Goal: Navigation & Orientation: Find specific page/section

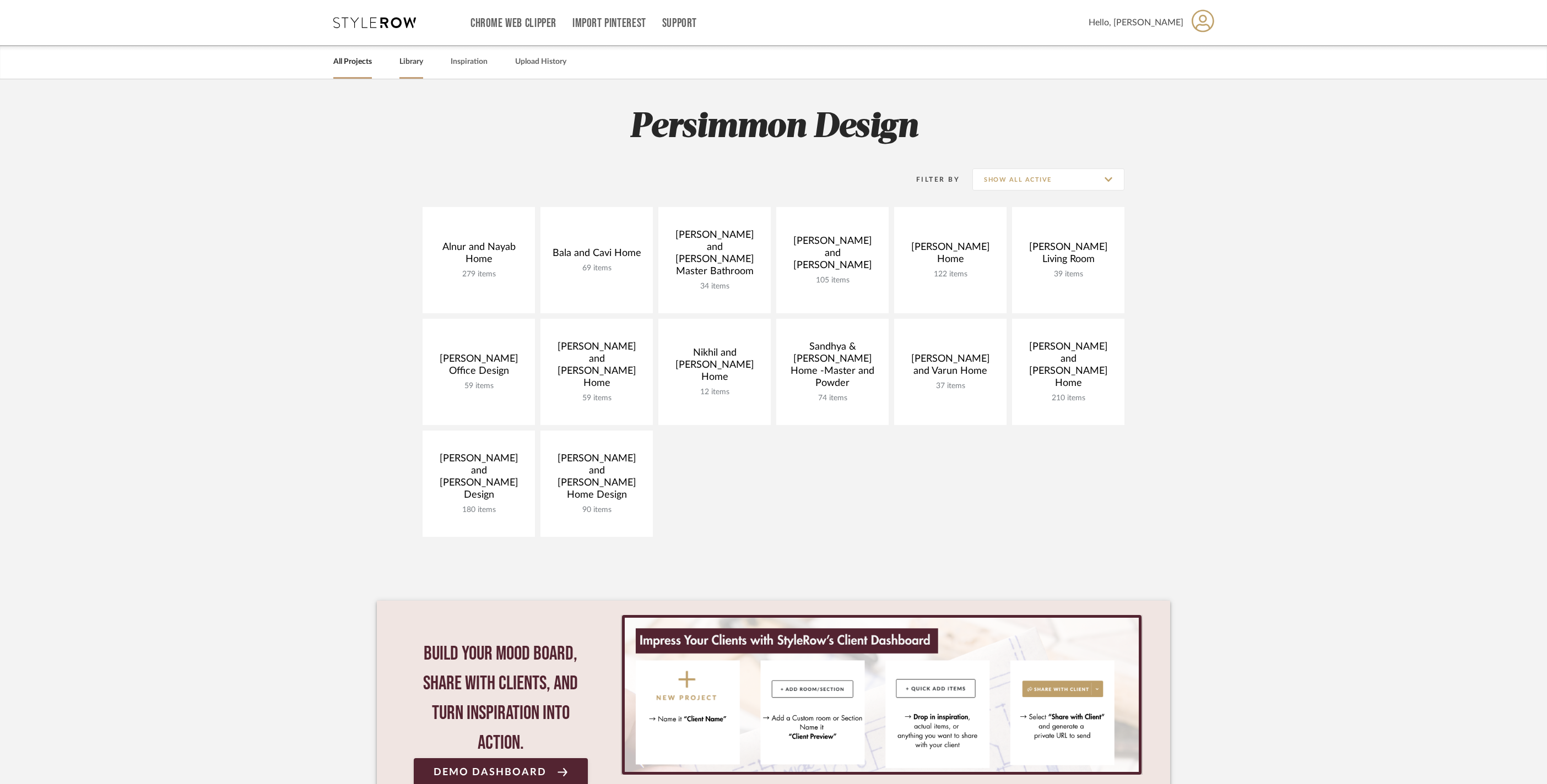
click at [423, 67] on link "Library" at bounding box center [411, 62] width 23 height 15
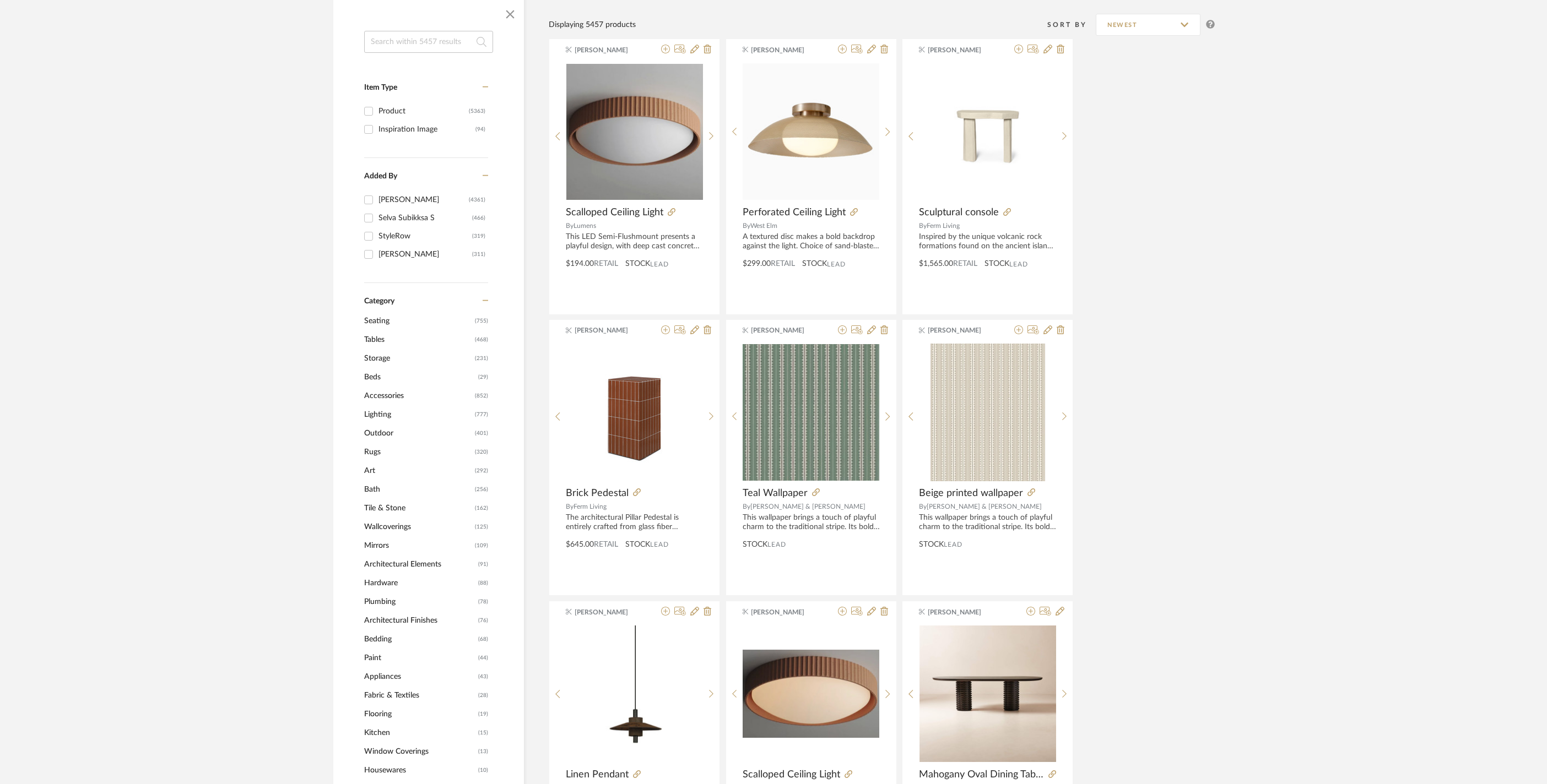
click at [414, 400] on span "Accessories" at bounding box center [418, 396] width 108 height 19
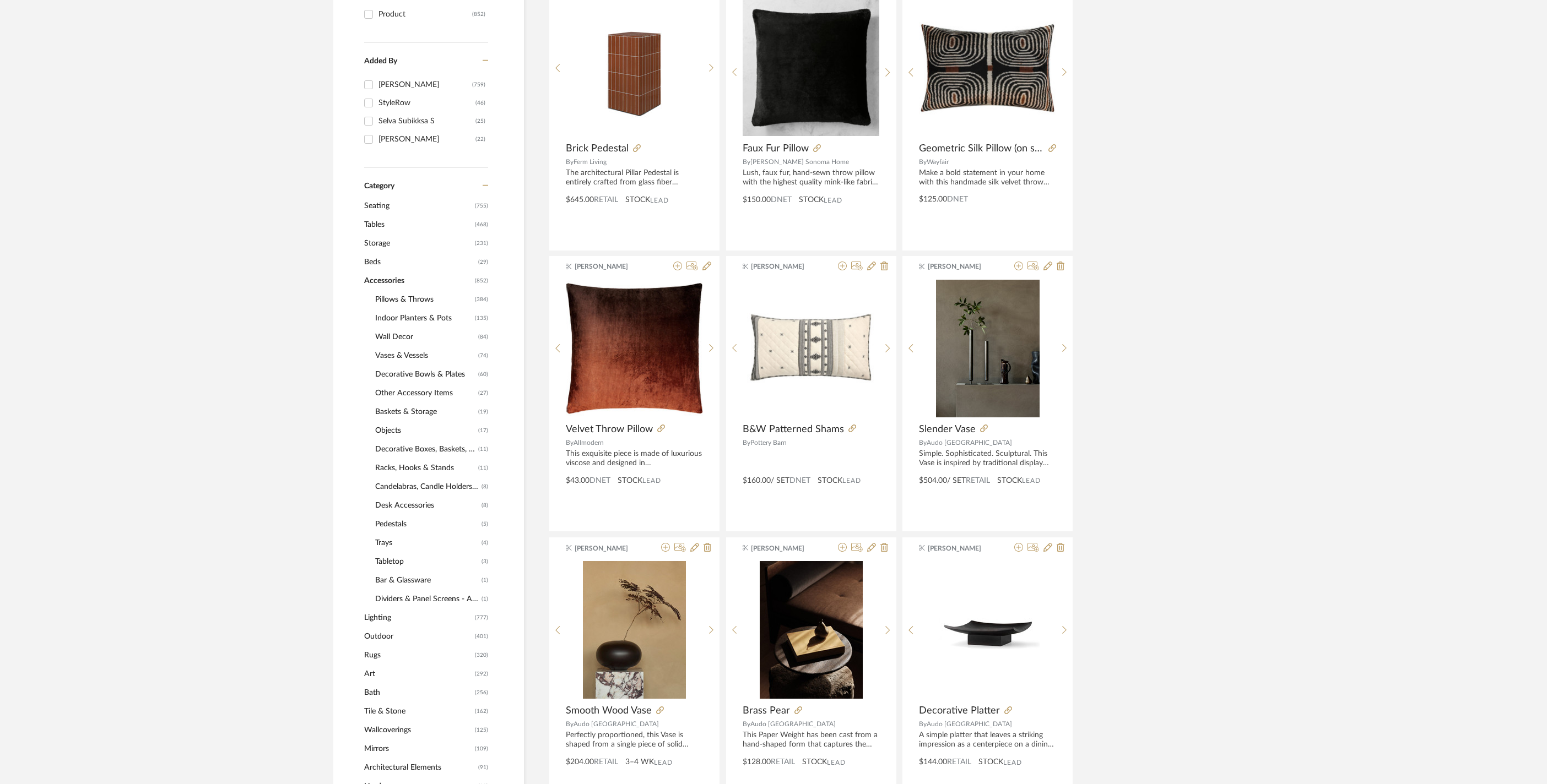
scroll to position [524, 0]
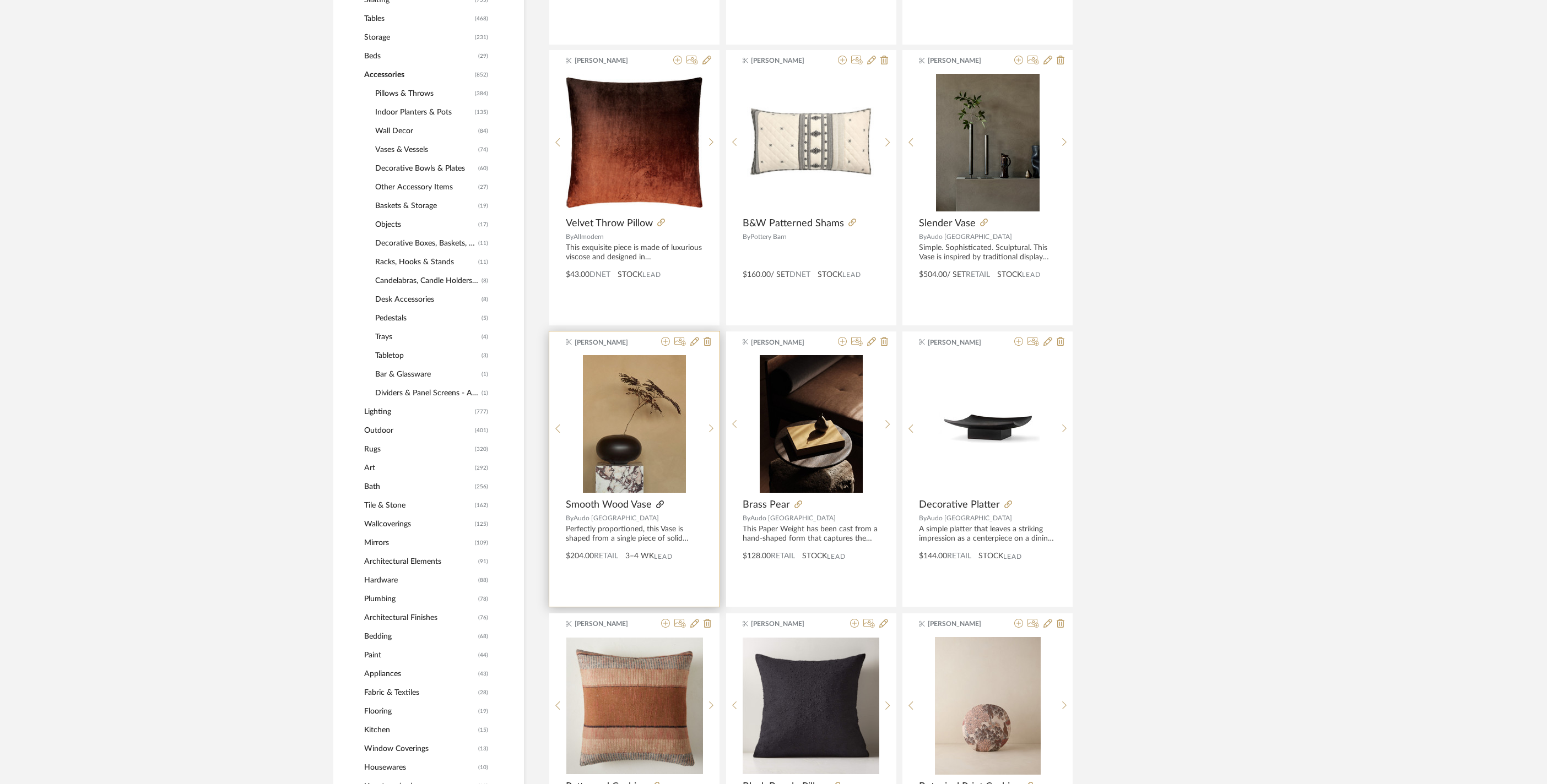
click at [664, 508] on icon at bounding box center [660, 504] width 8 height 8
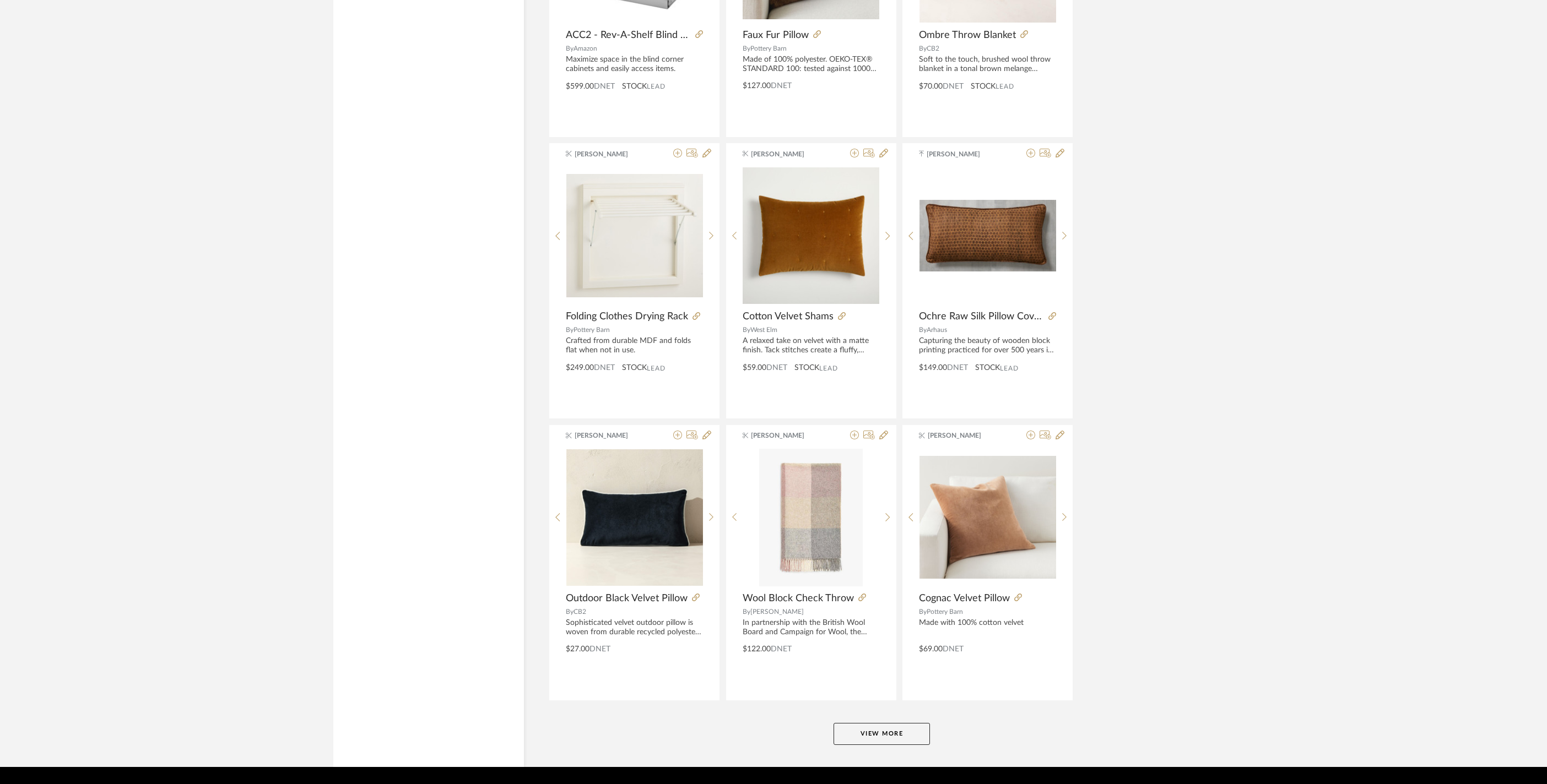
scroll to position [3014, 0]
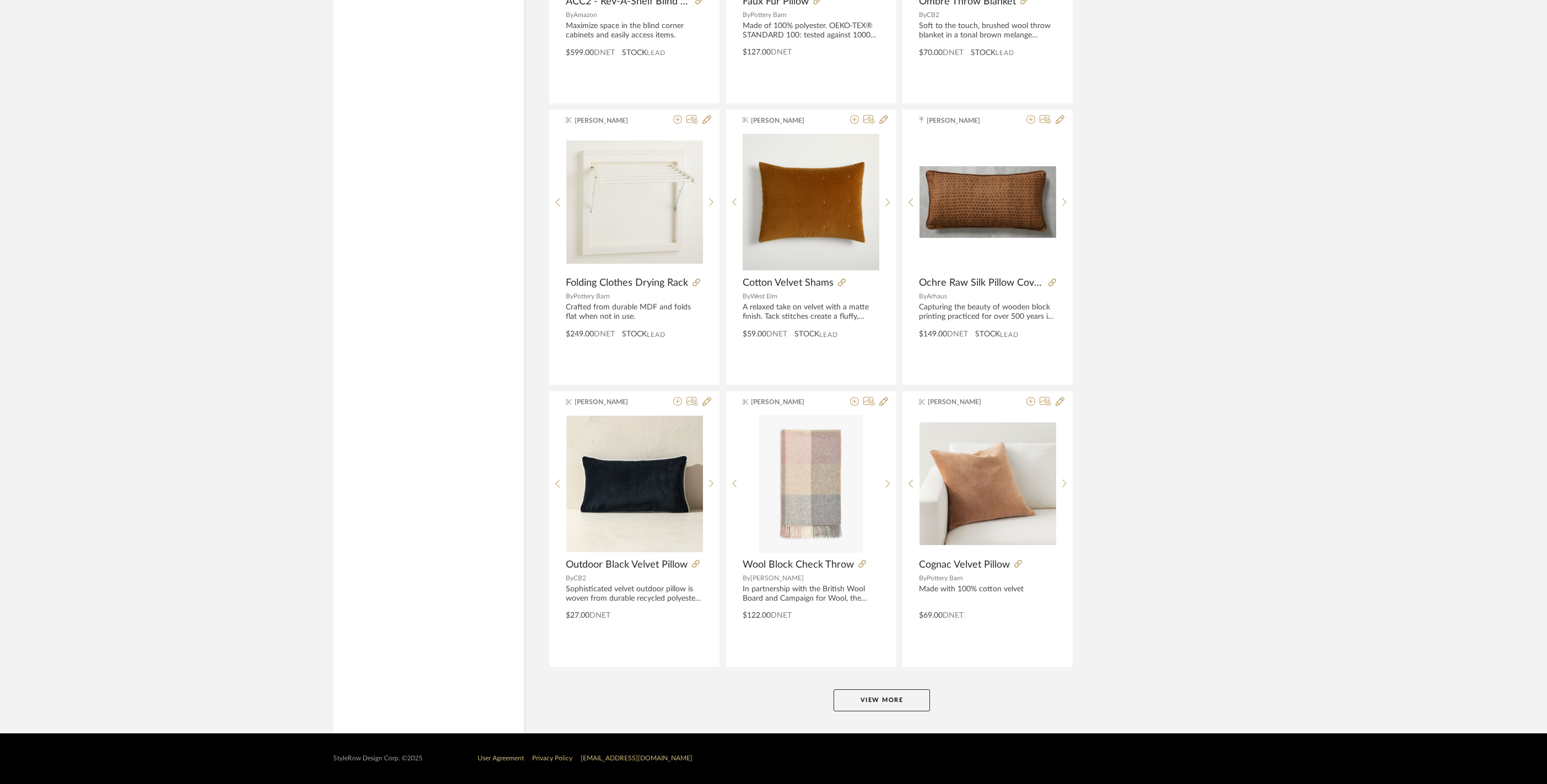
click at [865, 697] on button "View More" at bounding box center [882, 701] width 97 height 22
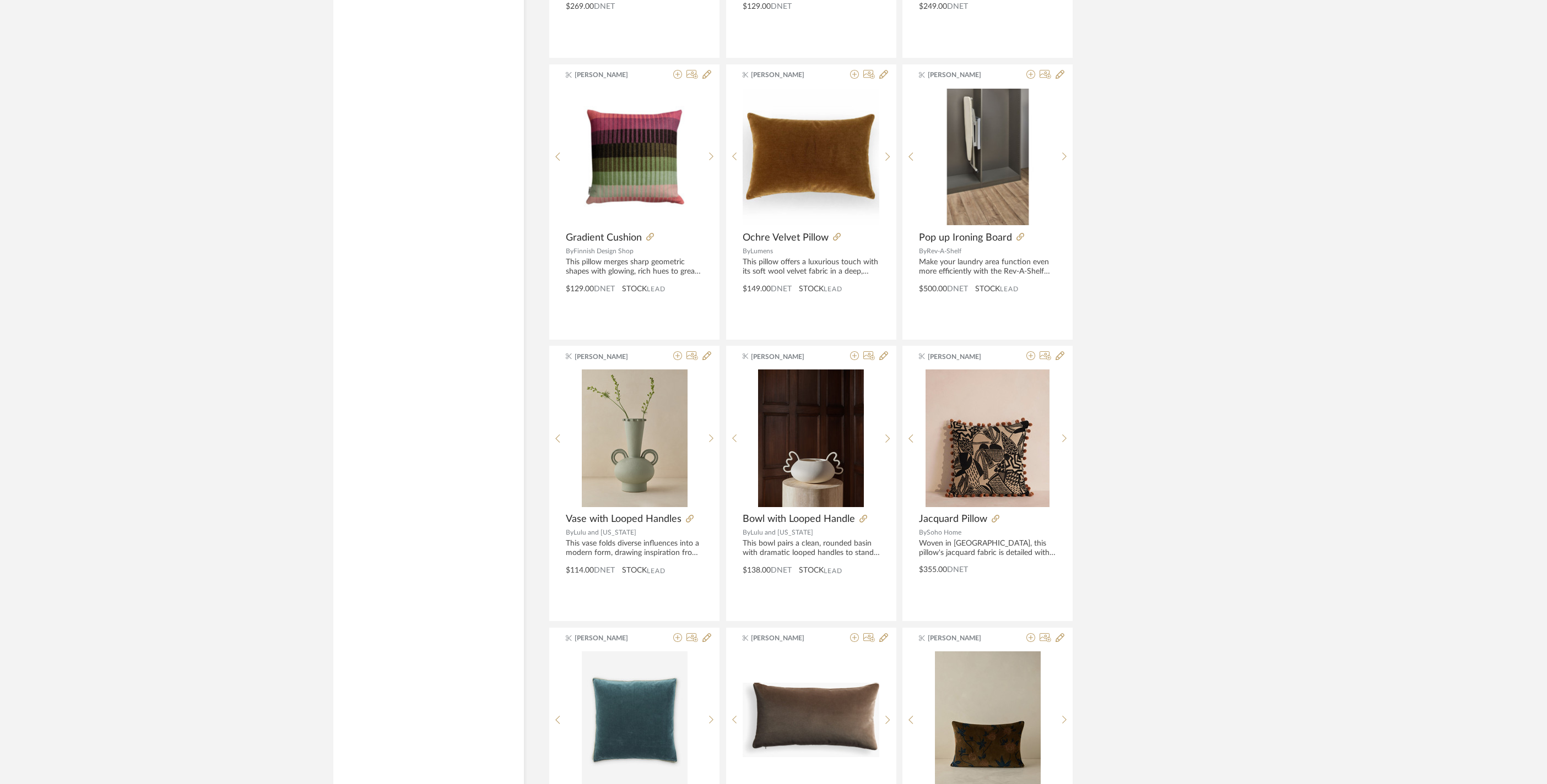
scroll to position [4016, 0]
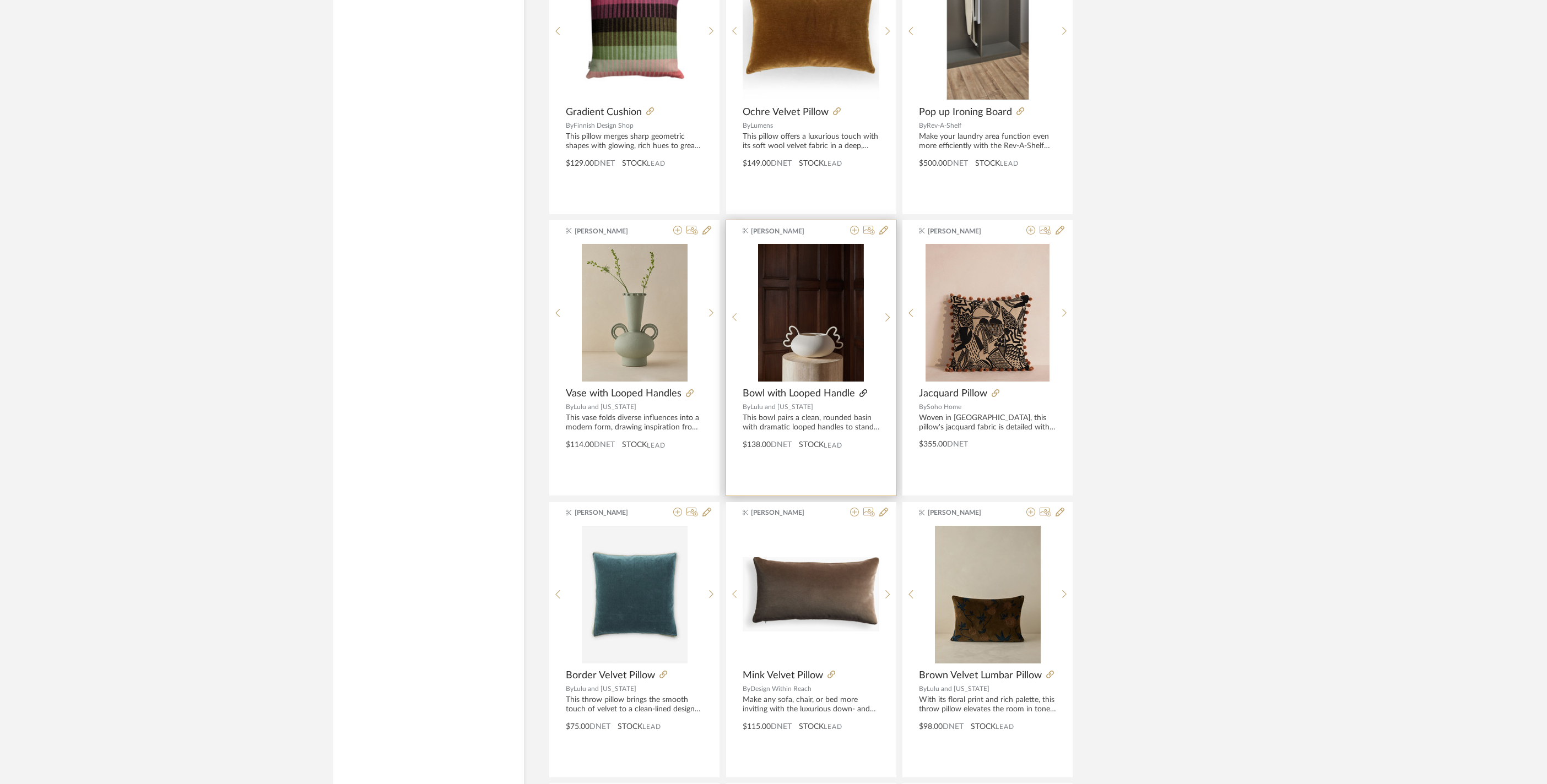
click at [865, 397] on icon at bounding box center [863, 393] width 8 height 8
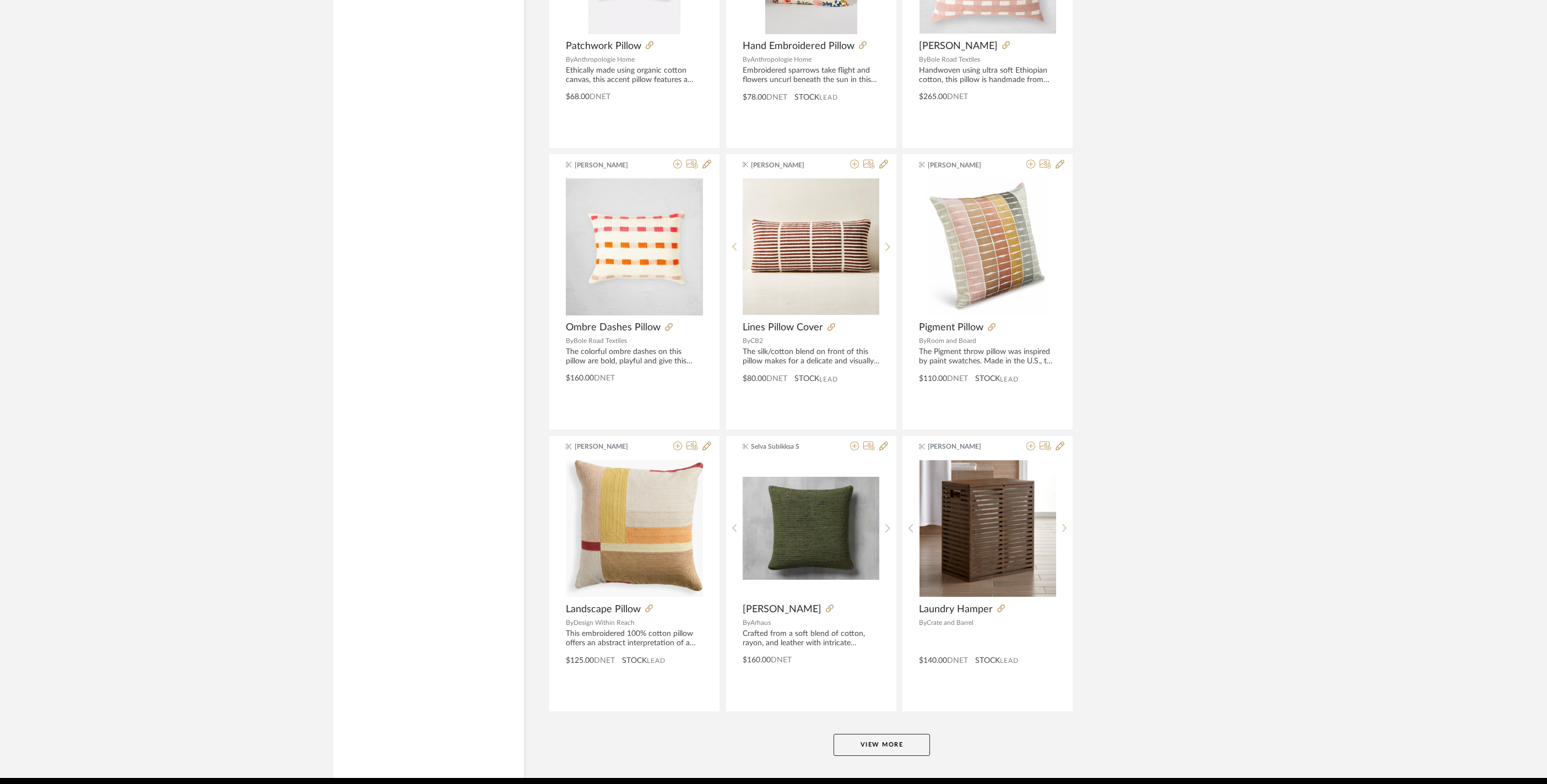
scroll to position [6407, 0]
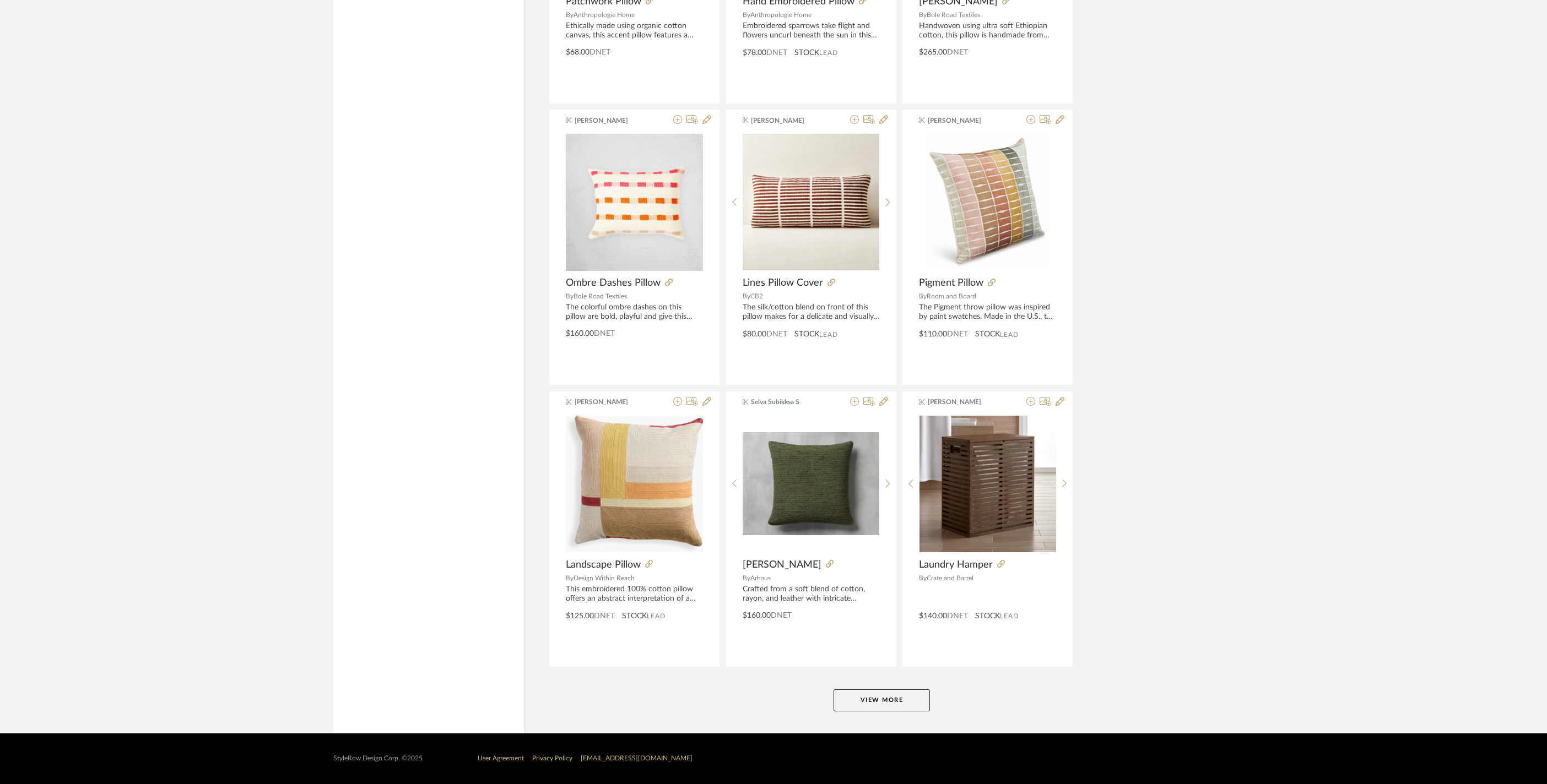
click at [897, 698] on button "View More" at bounding box center [882, 701] width 97 height 22
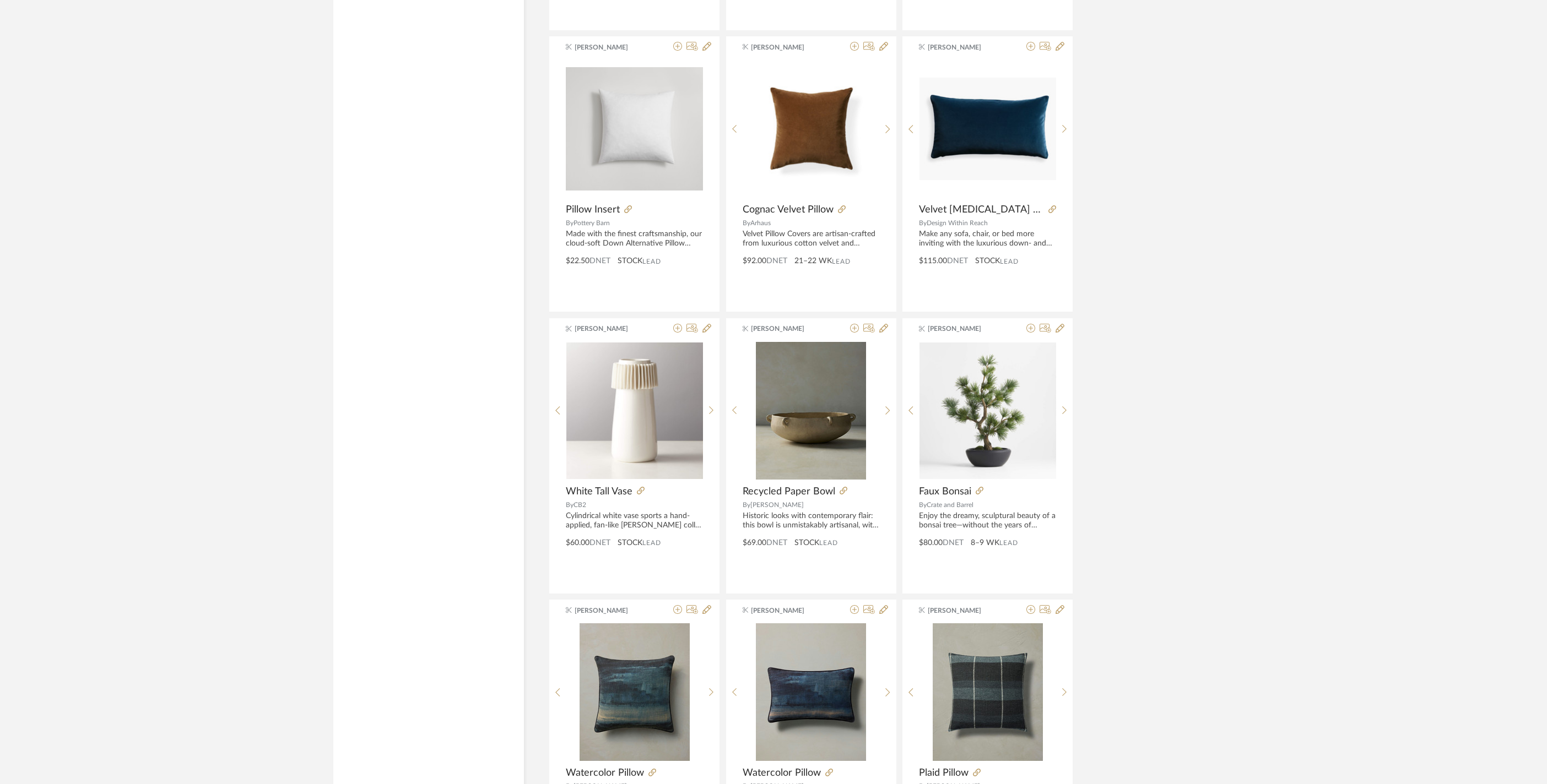
scroll to position [8711, 0]
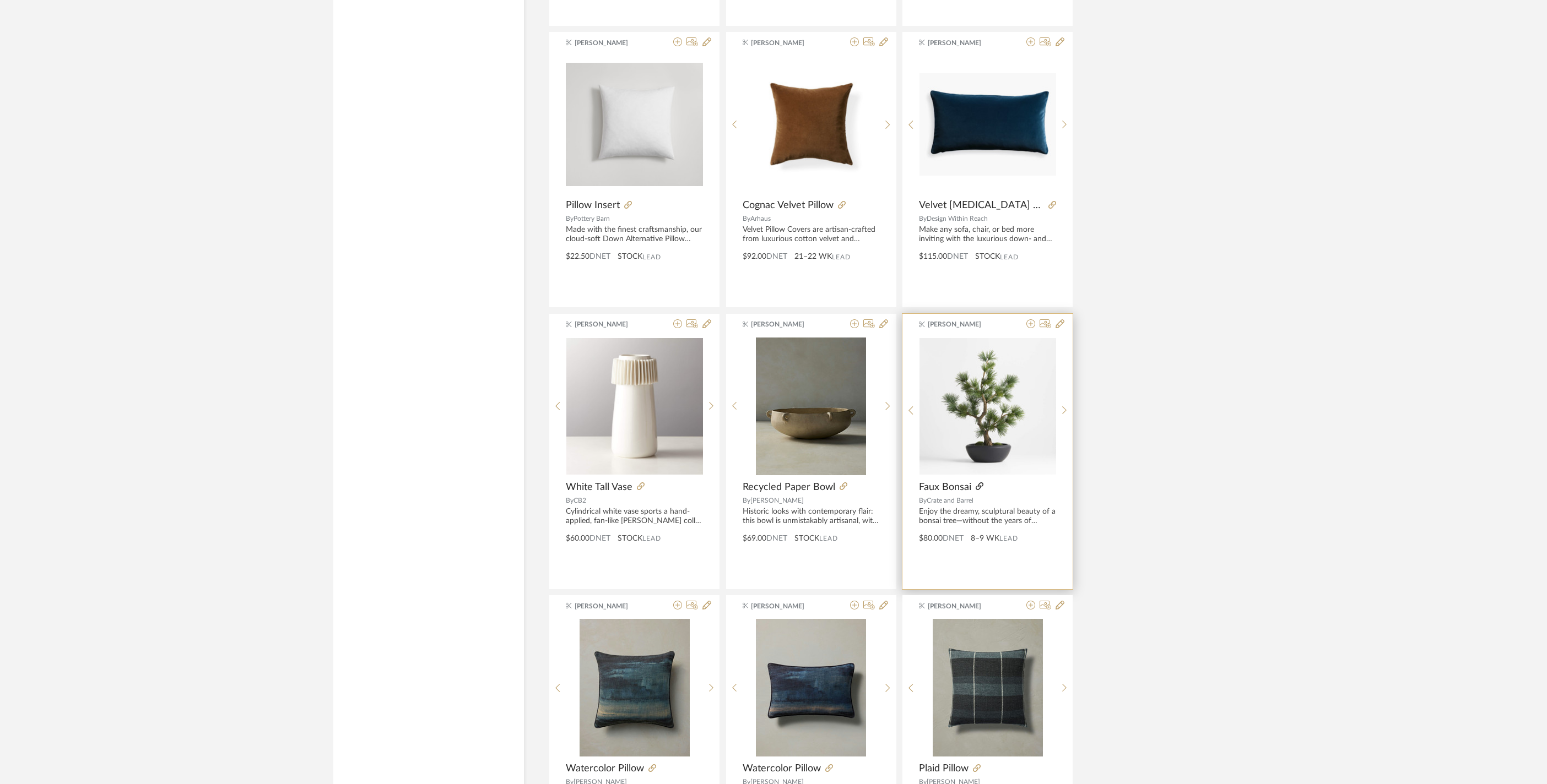
click at [984, 490] on icon at bounding box center [979, 486] width 8 height 8
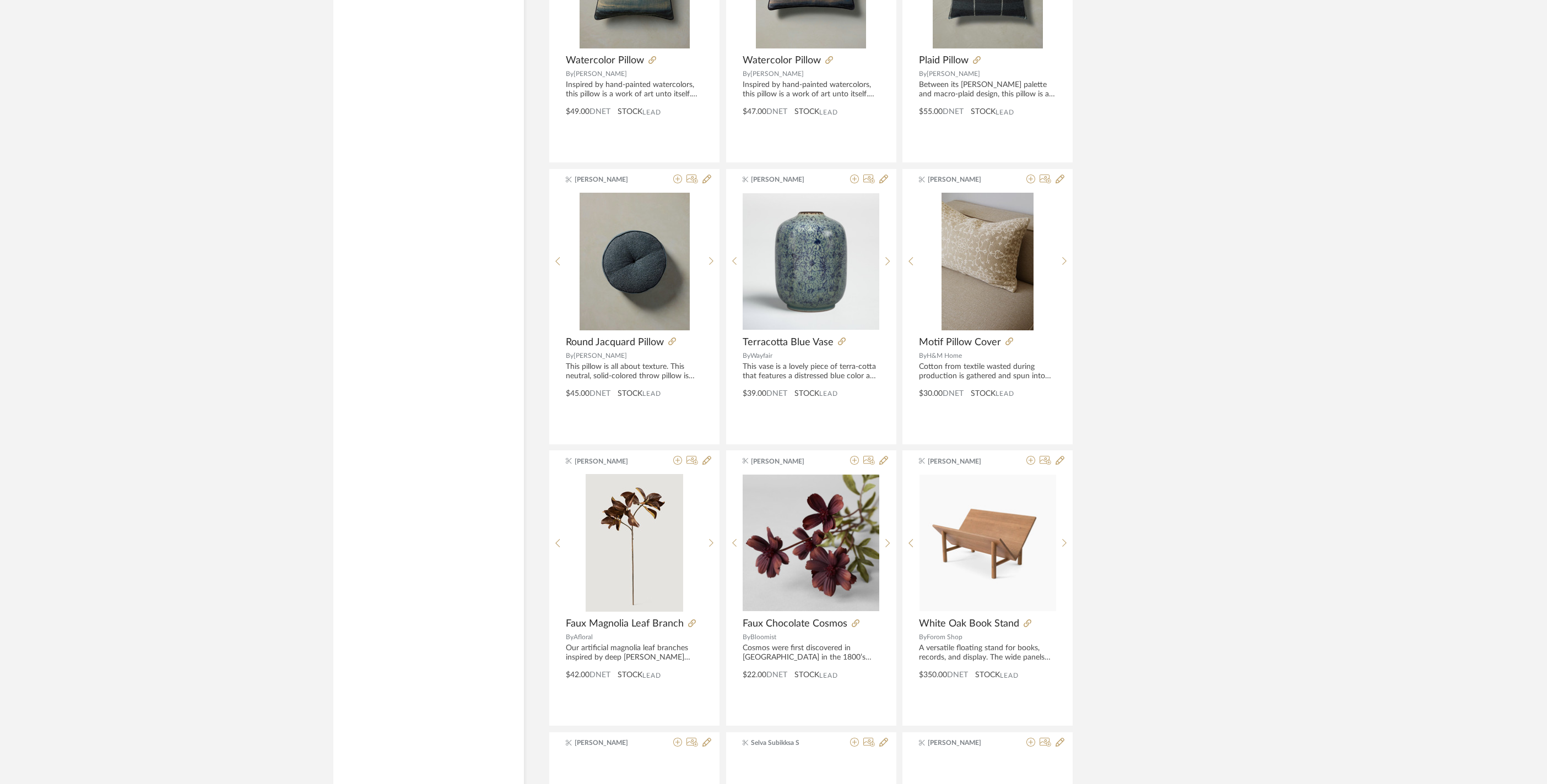
scroll to position [9622, 0]
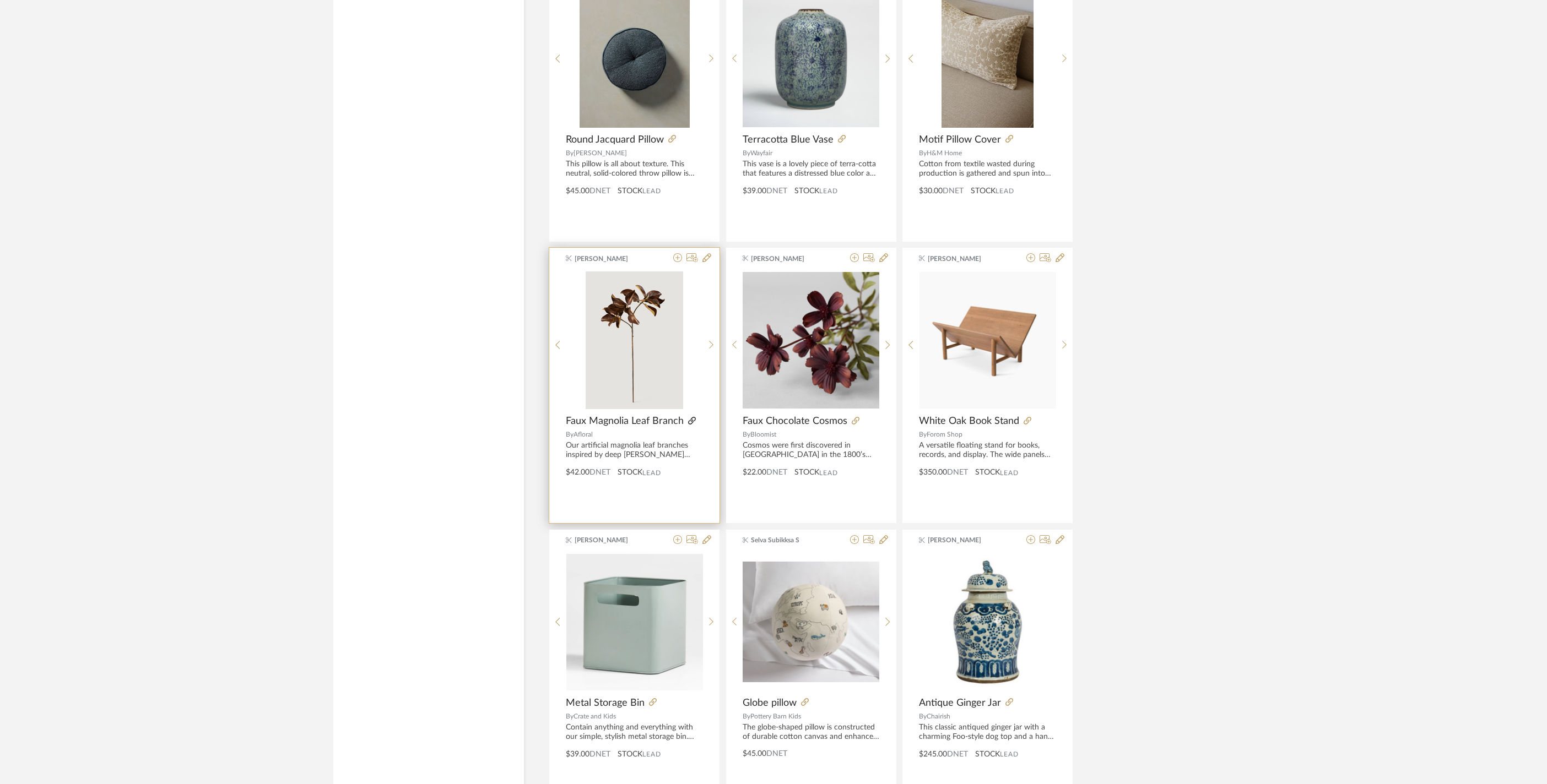
click at [691, 424] on icon at bounding box center [692, 420] width 8 height 8
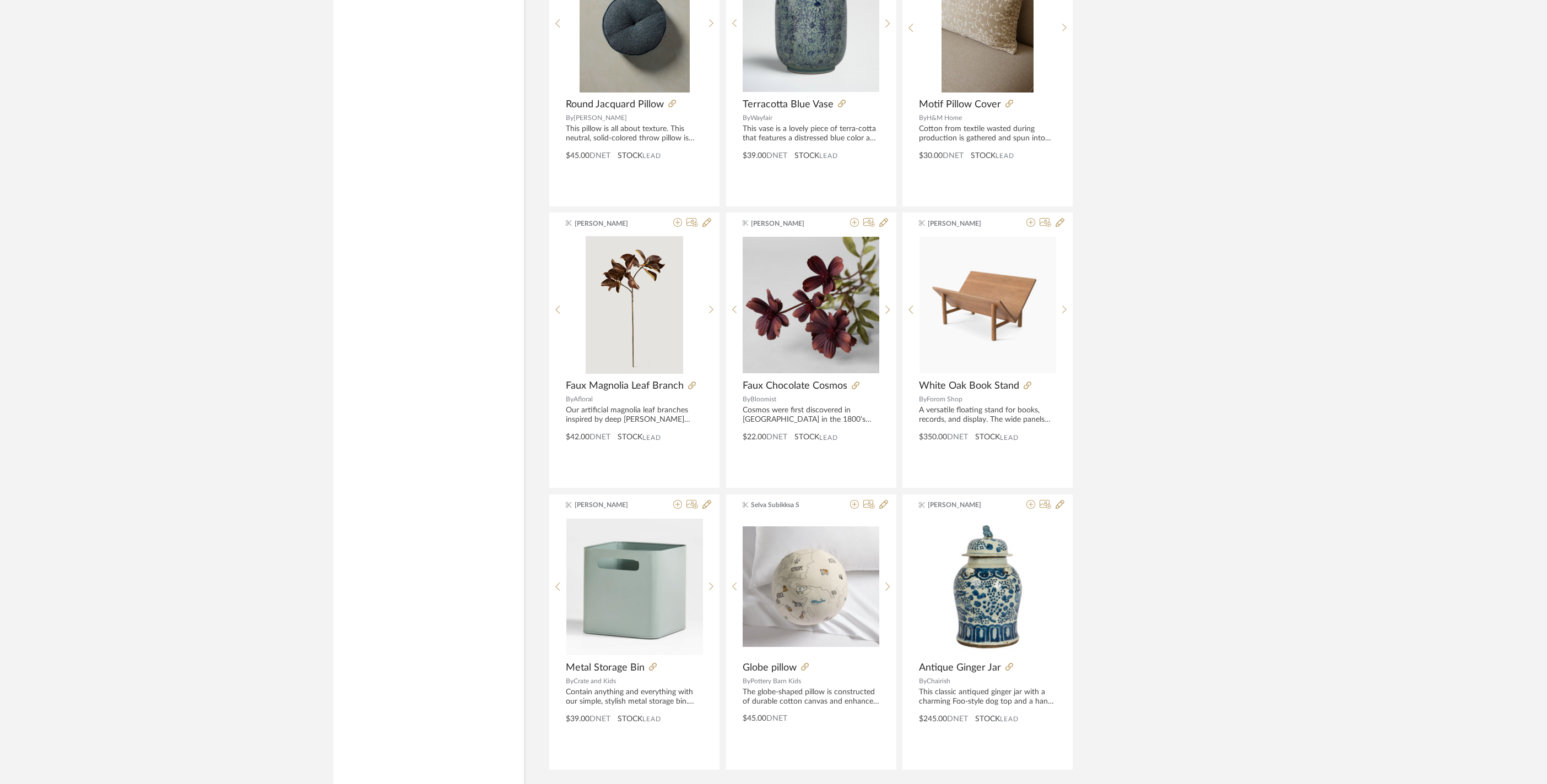
scroll to position [9801, 0]
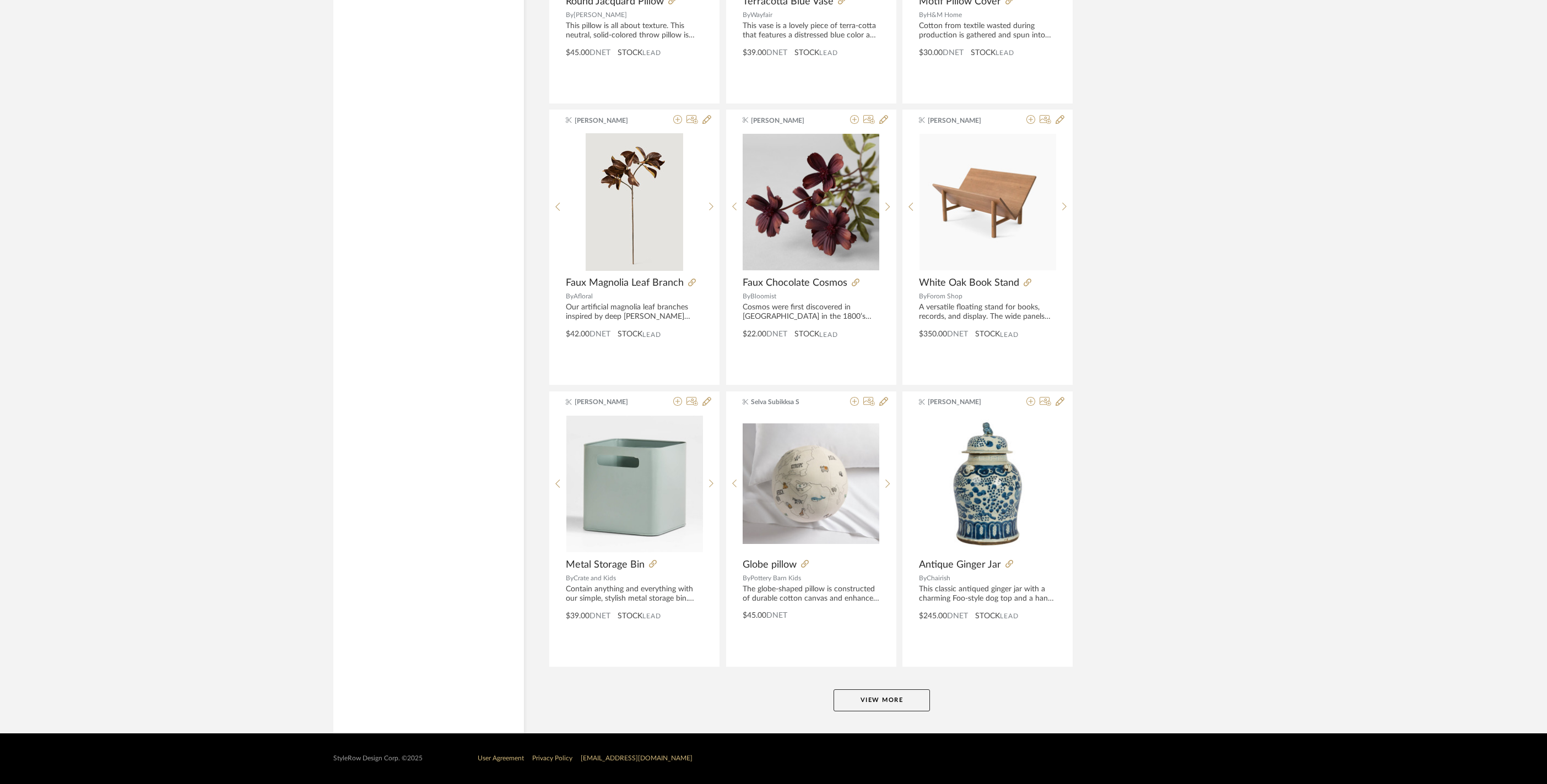
click at [894, 705] on button "View More" at bounding box center [882, 701] width 97 height 22
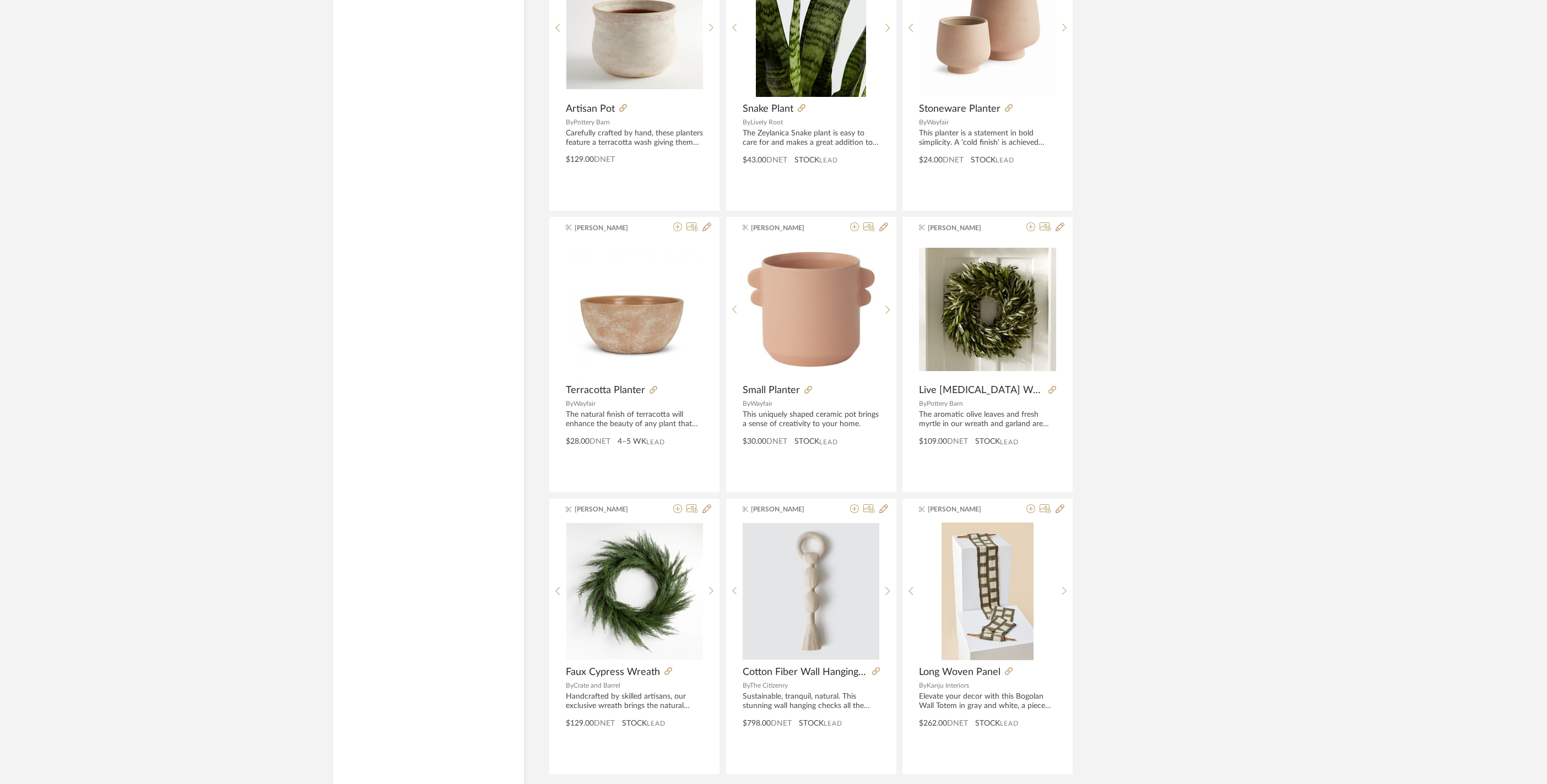
scroll to position [13194, 0]
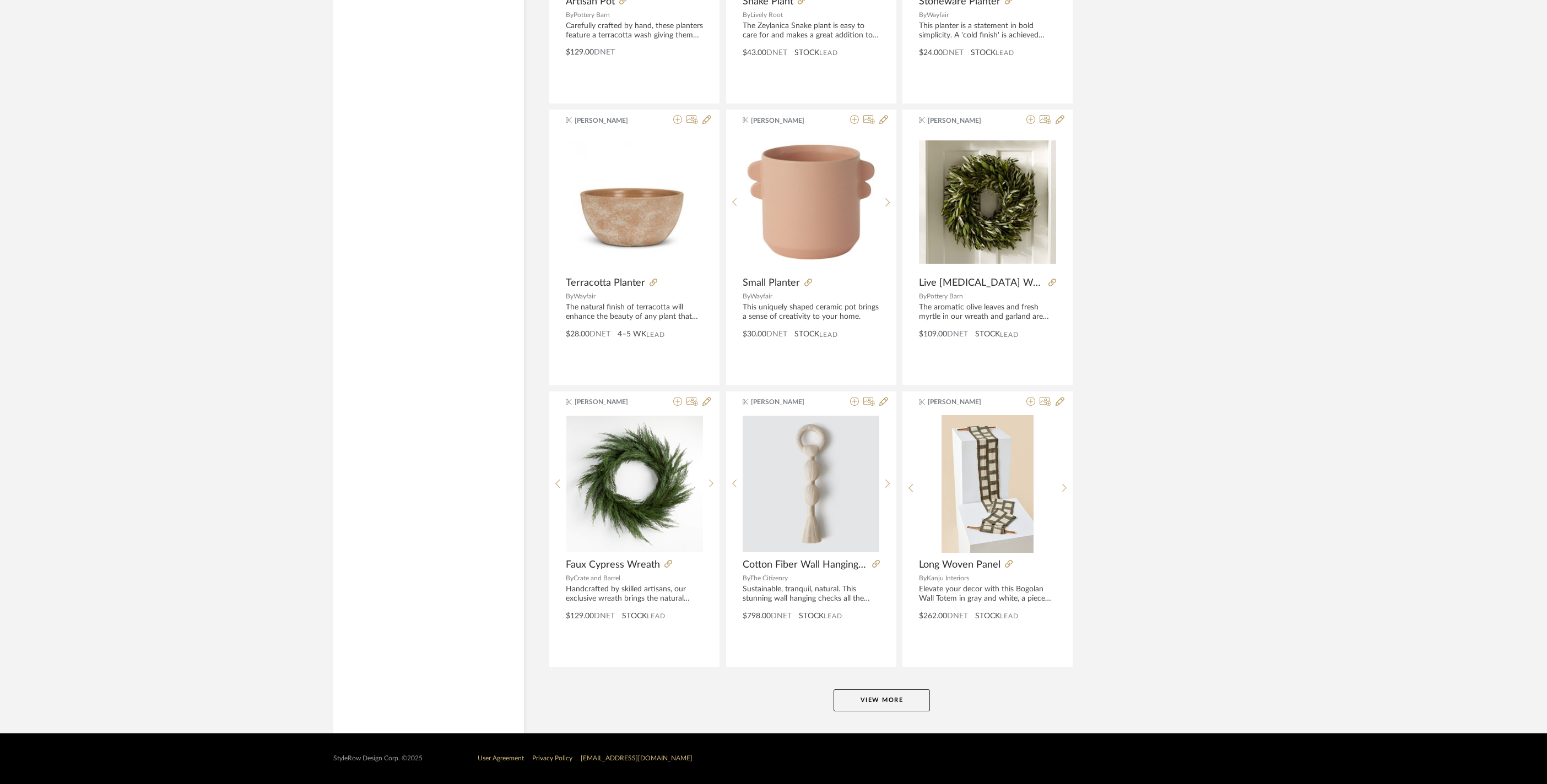
click at [883, 692] on button "View More" at bounding box center [882, 701] width 97 height 22
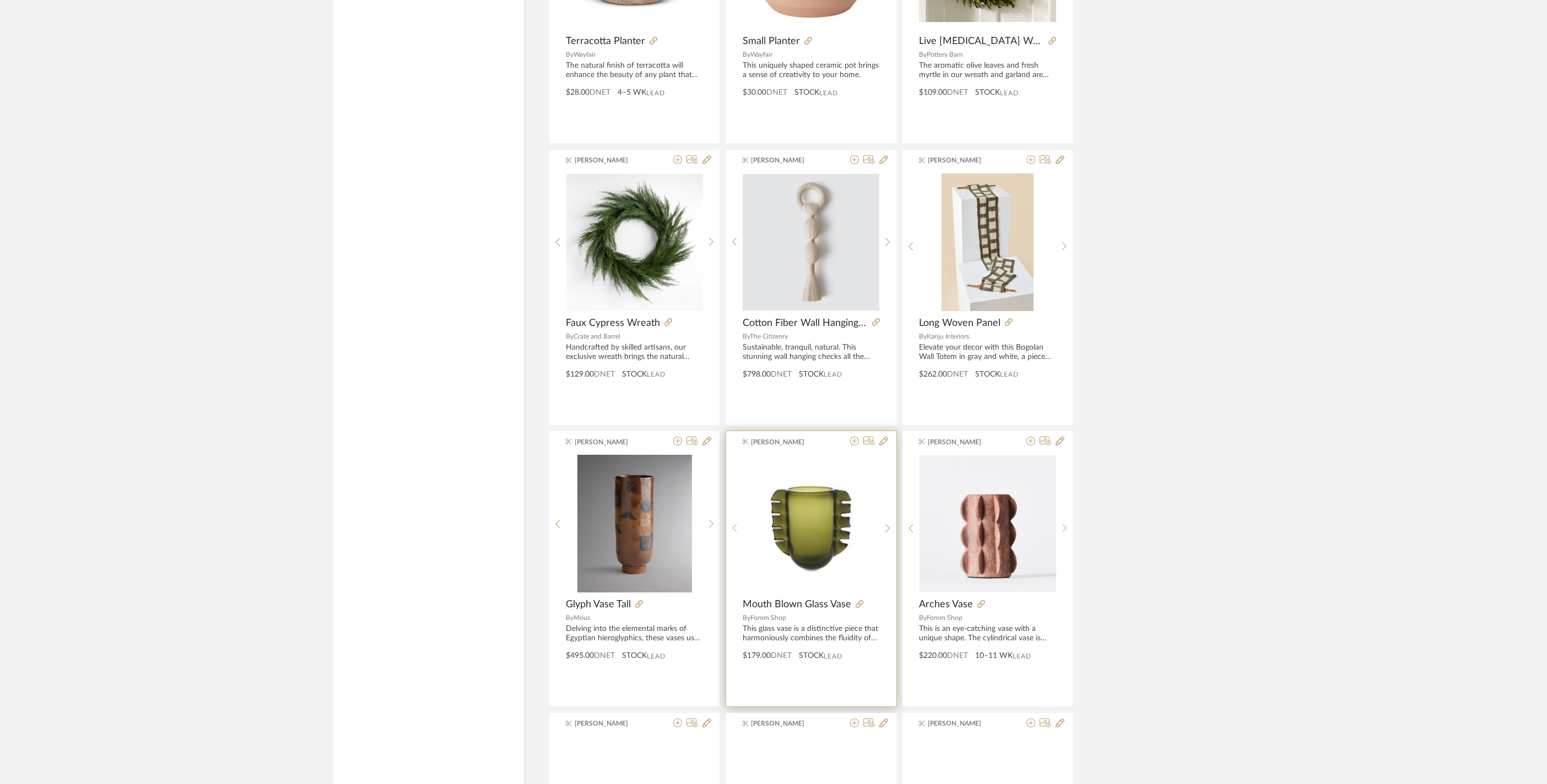
scroll to position [13421, 0]
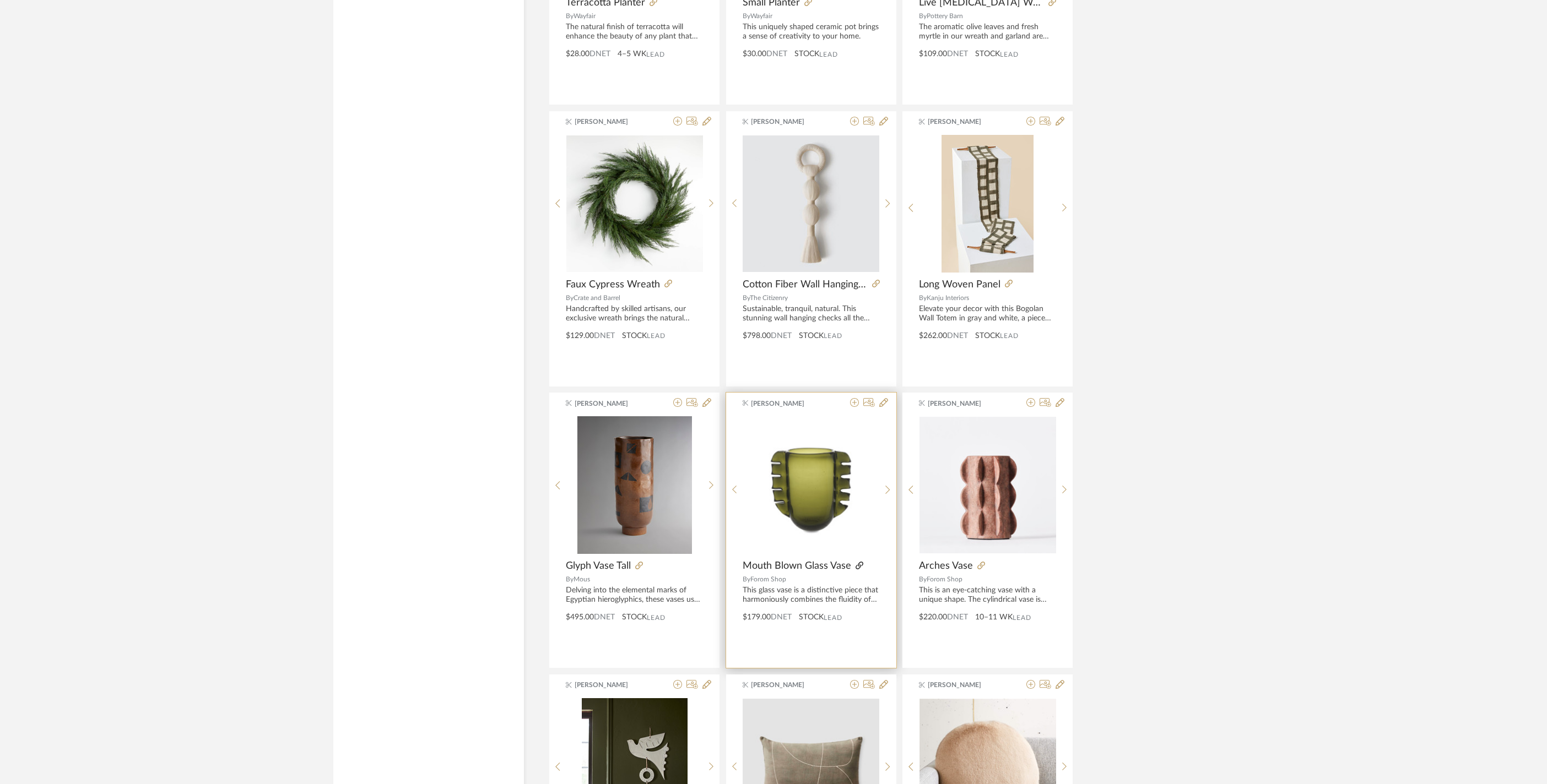
click at [863, 570] on icon at bounding box center [859, 565] width 8 height 8
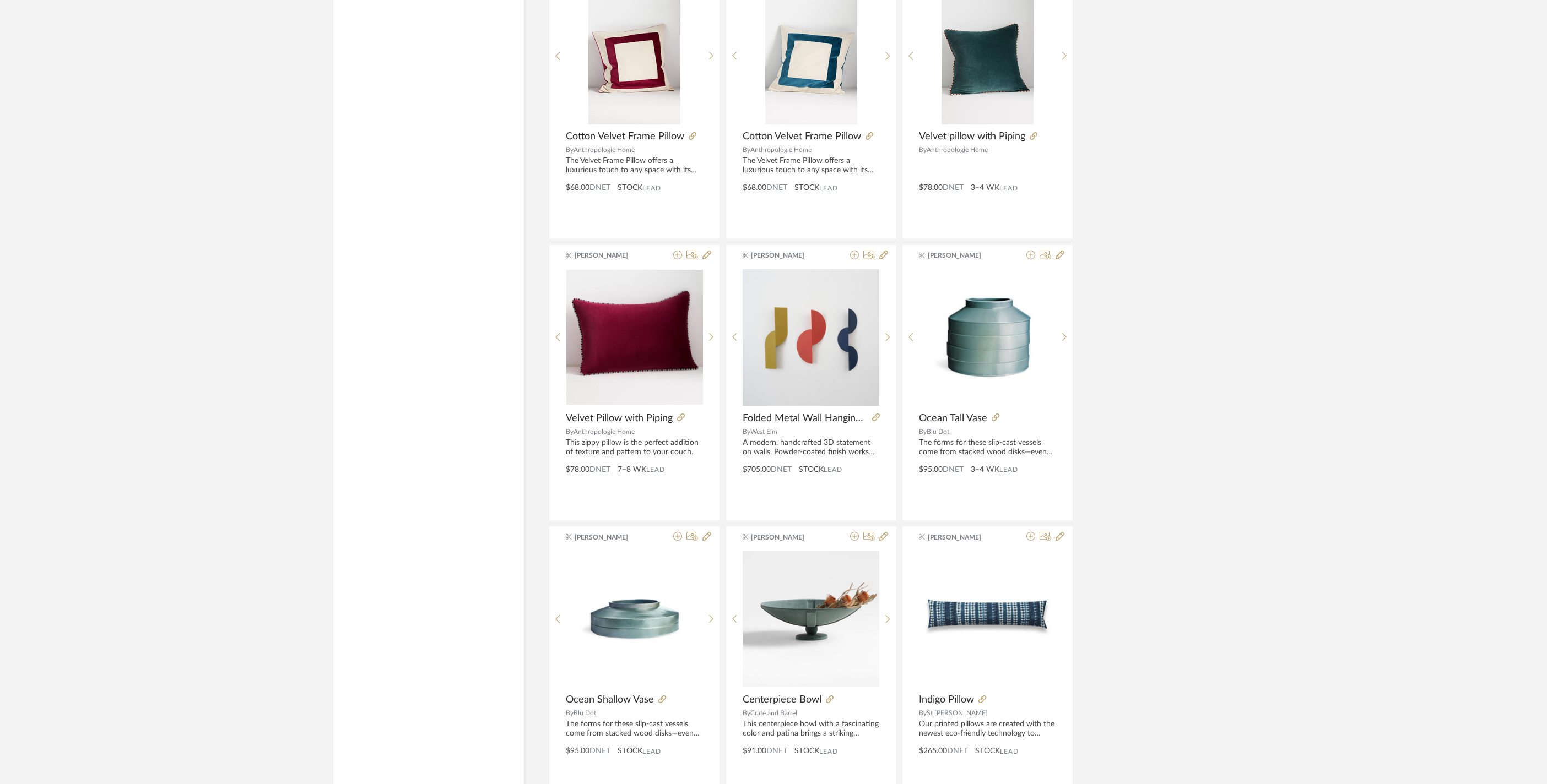
scroll to position [15125, 0]
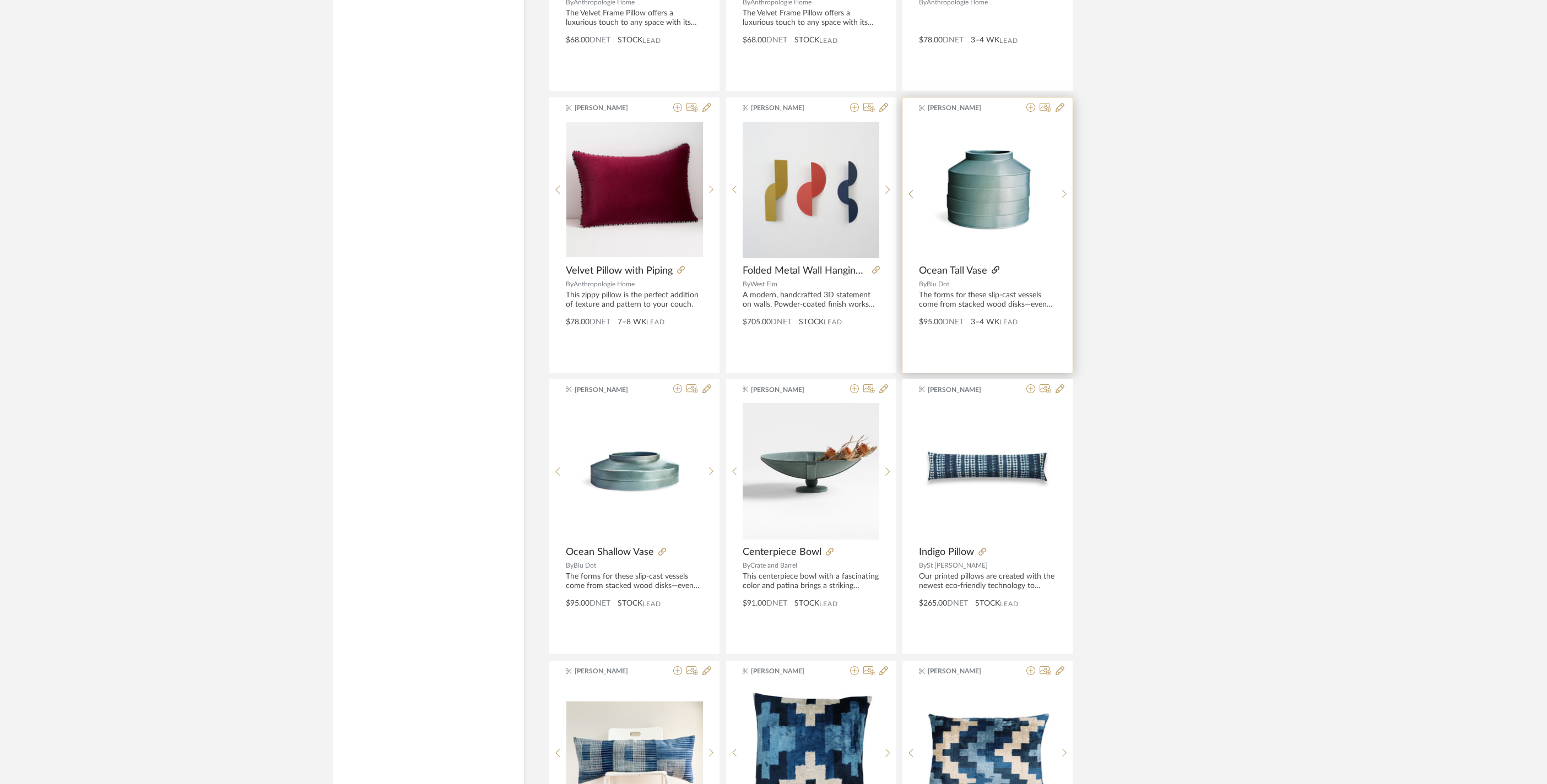
click at [997, 274] on icon at bounding box center [995, 270] width 8 height 8
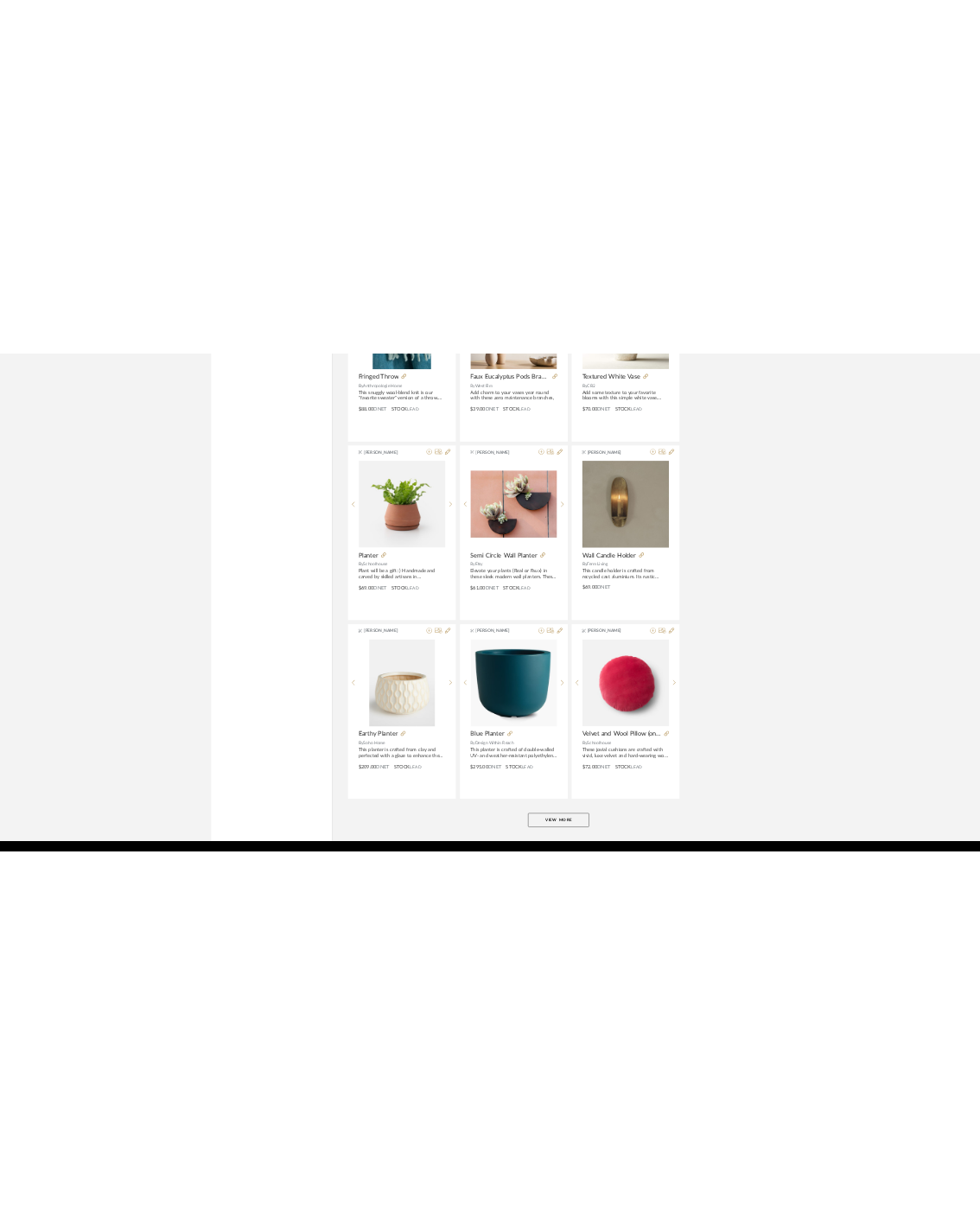
scroll to position [26032, 0]
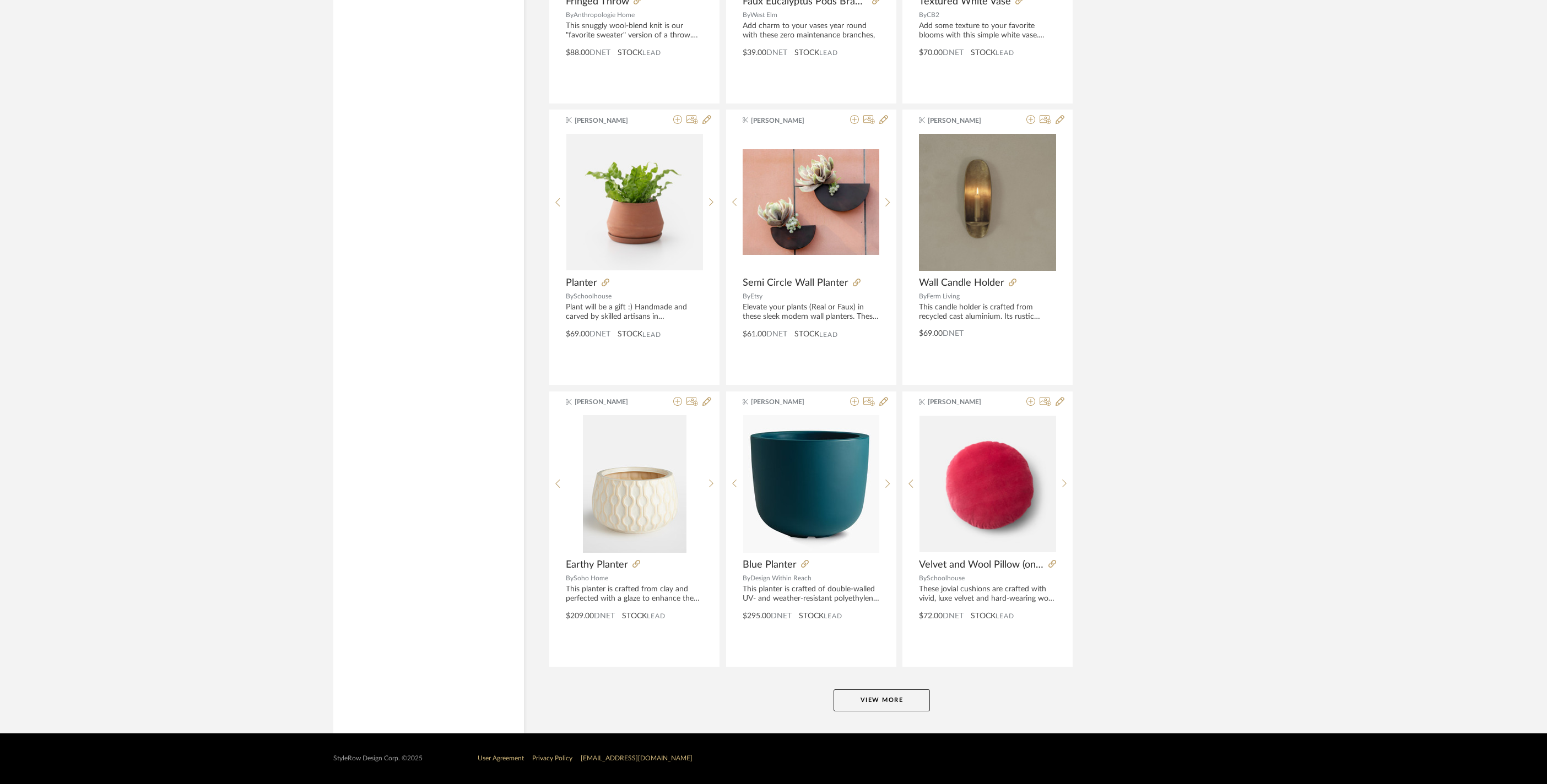
click at [894, 703] on button "View More" at bounding box center [882, 701] width 97 height 22
